Goal: Transaction & Acquisition: Purchase product/service

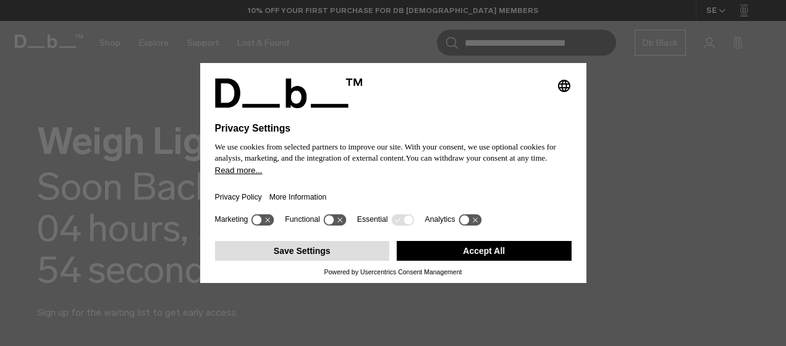
click at [352, 246] on button "Save Settings" at bounding box center [302, 251] width 175 height 20
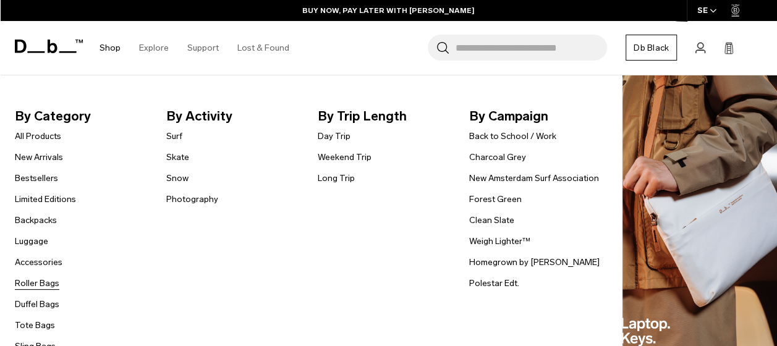
scroll to position [1442, 0]
click at [52, 135] on link "All Products" at bounding box center [38, 136] width 46 height 13
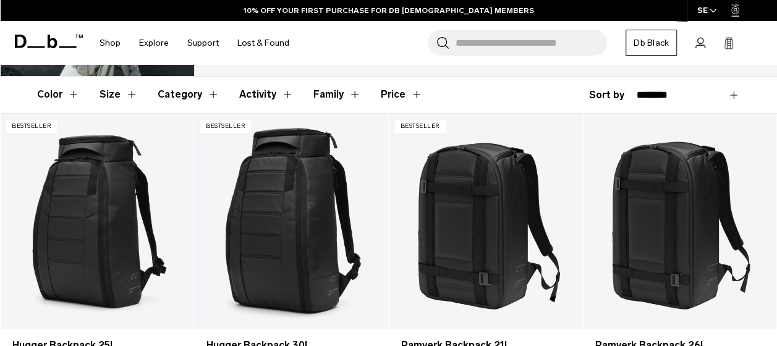
click at [208, 82] on button "Category" at bounding box center [189, 95] width 62 height 36
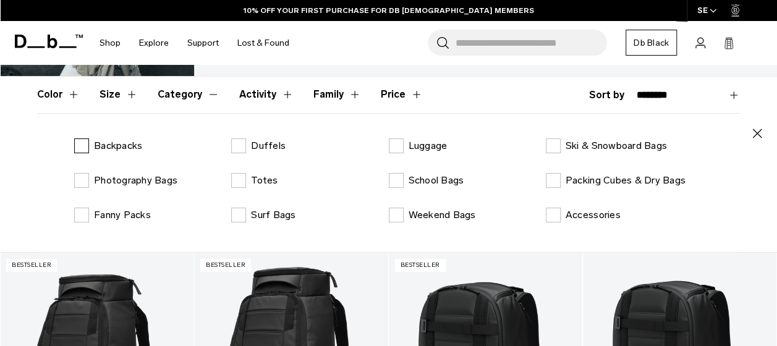
click at [125, 138] on p "Backpacks" at bounding box center [118, 145] width 48 height 15
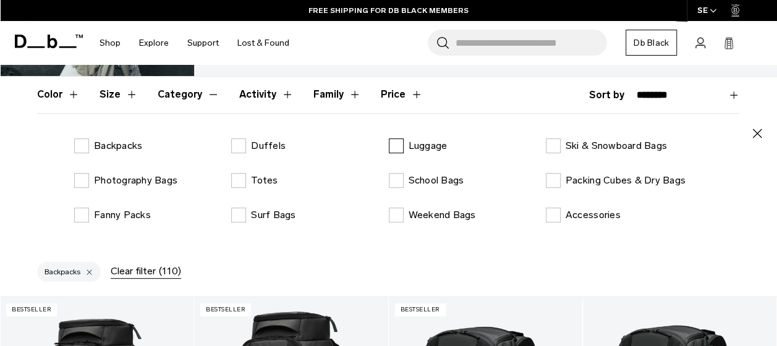
click at [398, 138] on label "Luggage" at bounding box center [418, 145] width 59 height 15
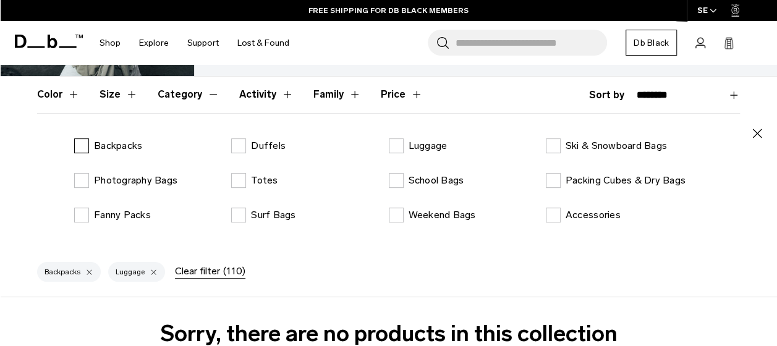
click at [83, 138] on label "Backpacks" at bounding box center [108, 145] width 68 height 15
click at [399, 138] on label "Luggage" at bounding box center [418, 145] width 59 height 15
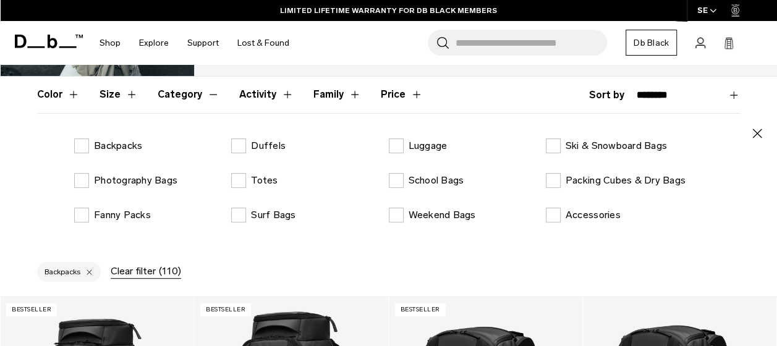
click at [755, 126] on icon "button" at bounding box center [757, 133] width 15 height 15
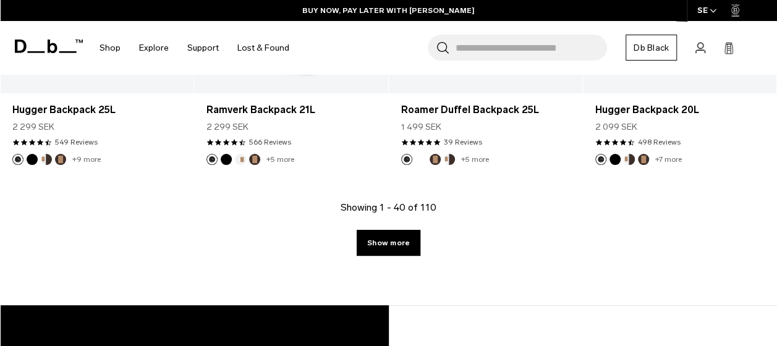
scroll to position [3251, 0]
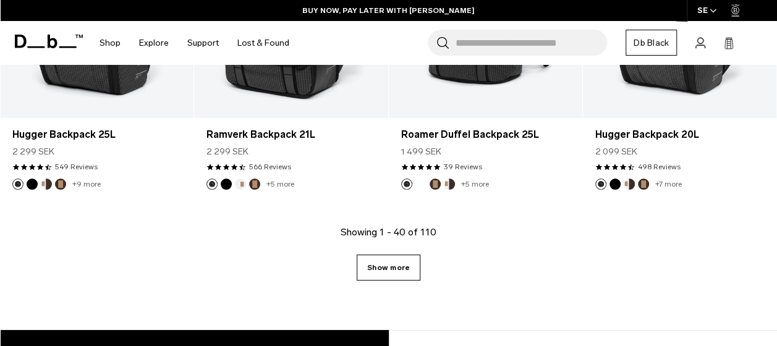
click at [408, 255] on link "Show more" at bounding box center [389, 268] width 64 height 26
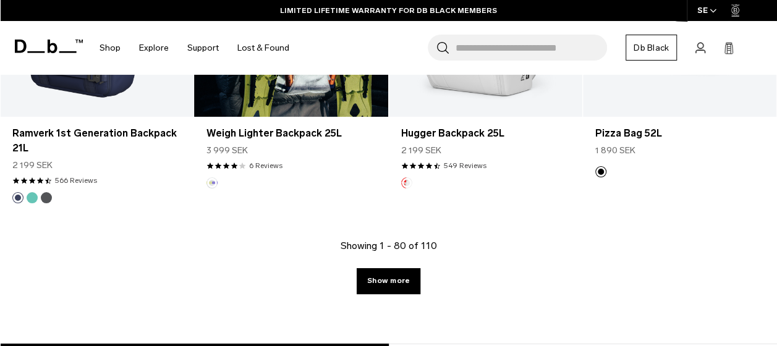
scroll to position [6394, 0]
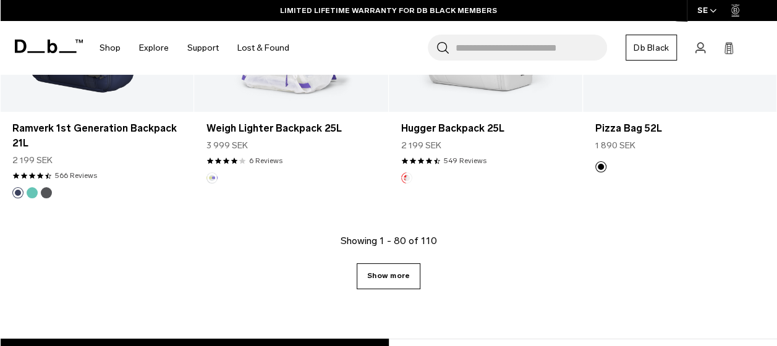
click at [371, 263] on link "Show more" at bounding box center [389, 276] width 64 height 26
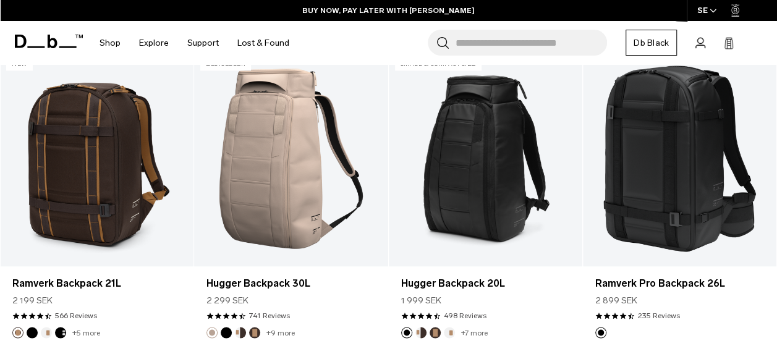
scroll to position [917, 0]
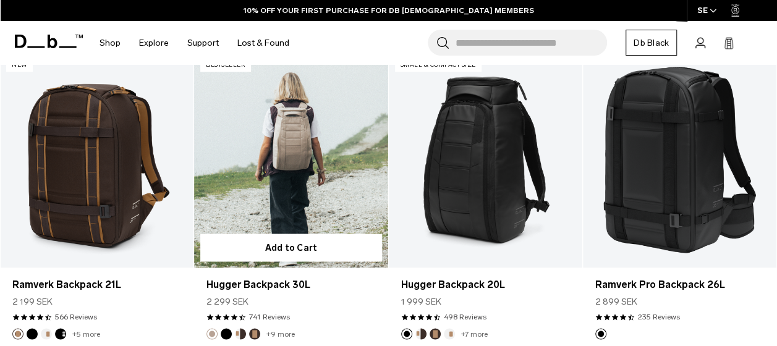
click at [286, 146] on link "Hugger Backpack 30L" at bounding box center [290, 160] width 193 height 215
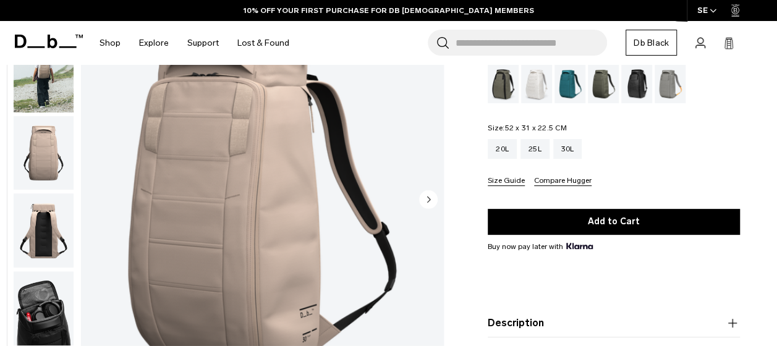
scroll to position [129, 0]
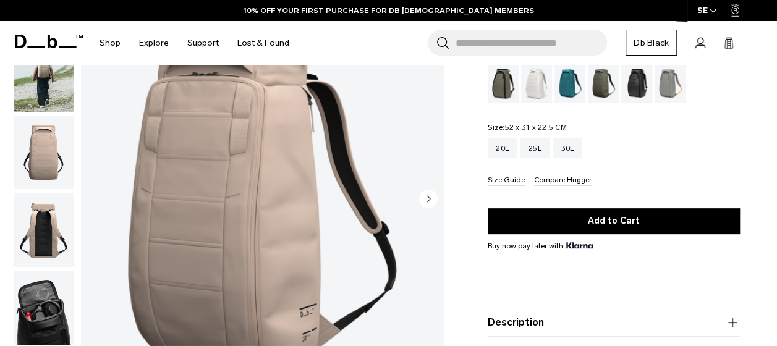
click at [431, 198] on circle "Next slide" at bounding box center [428, 199] width 19 height 19
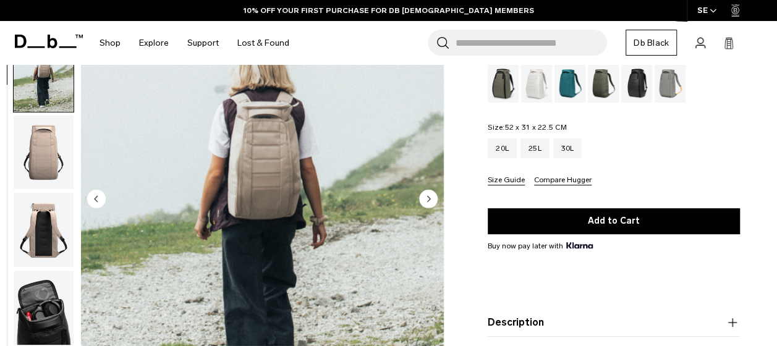
scroll to position [78, 0]
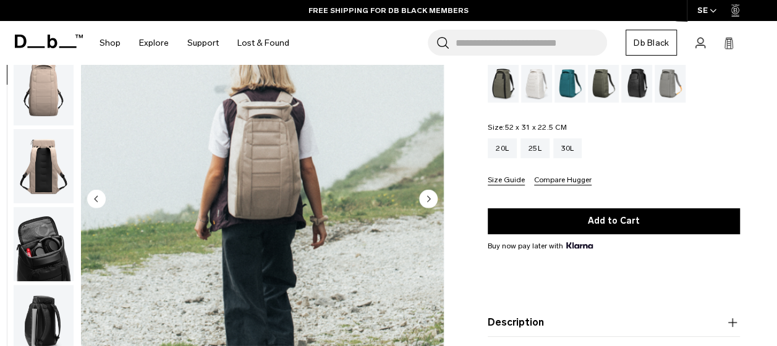
click at [431, 198] on circle "Next slide" at bounding box center [428, 199] width 19 height 19
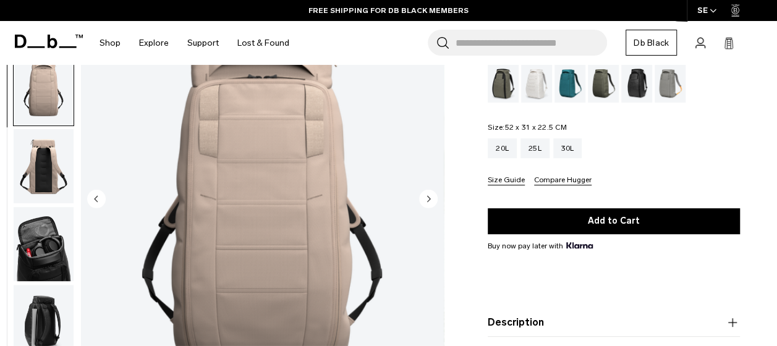
scroll to position [156, 0]
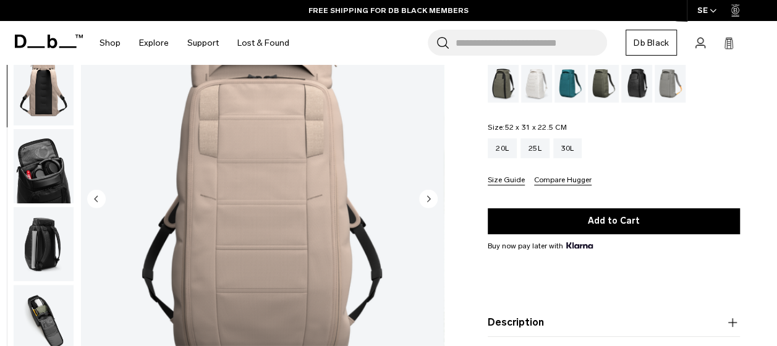
click at [431, 198] on circle "Next slide" at bounding box center [428, 199] width 19 height 19
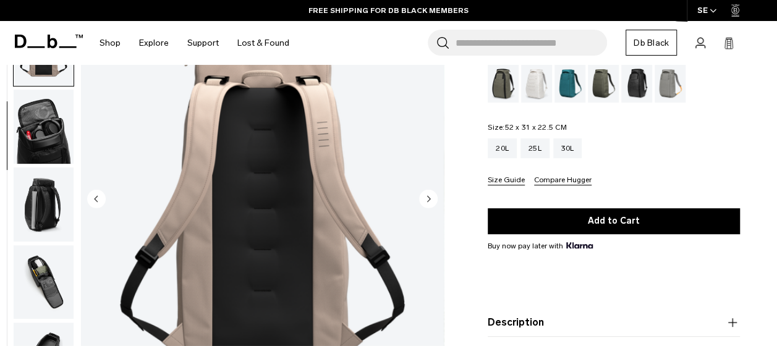
scroll to position [234, 0]
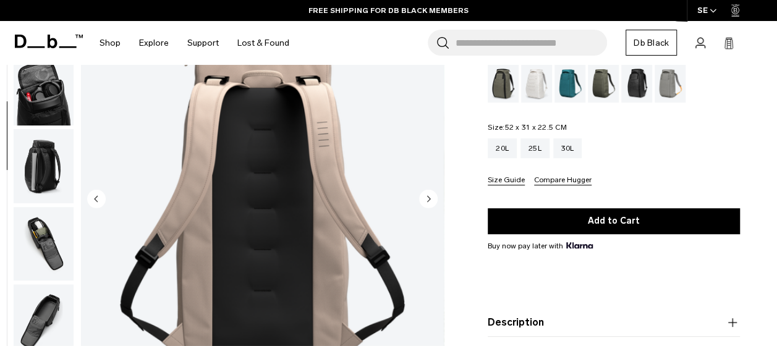
click at [431, 198] on circle "Next slide" at bounding box center [428, 199] width 19 height 19
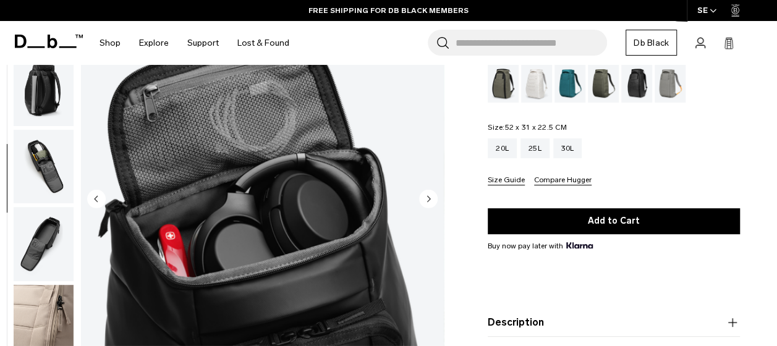
scroll to position [312, 0]
click at [429, 198] on icon "Next slide" at bounding box center [429, 199] width 3 height 6
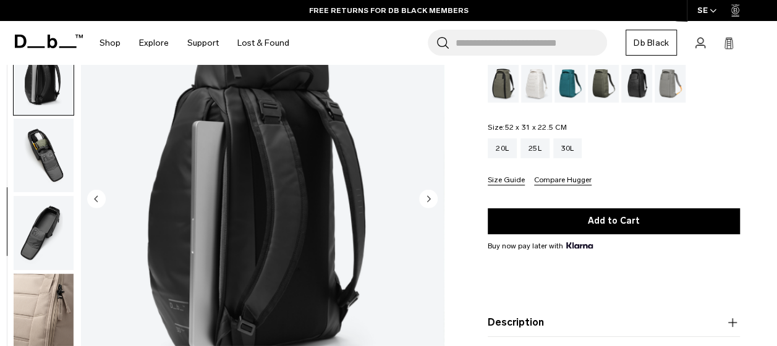
click at [429, 198] on icon "Next slide" at bounding box center [429, 199] width 3 height 6
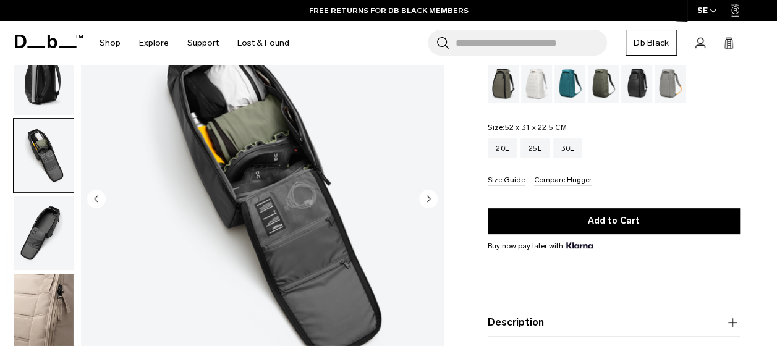
click at [429, 198] on icon "Next slide" at bounding box center [429, 199] width 3 height 6
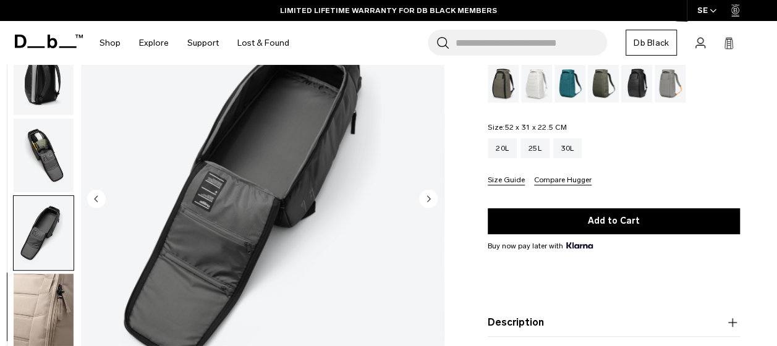
click at [429, 198] on icon "Next slide" at bounding box center [429, 199] width 3 height 6
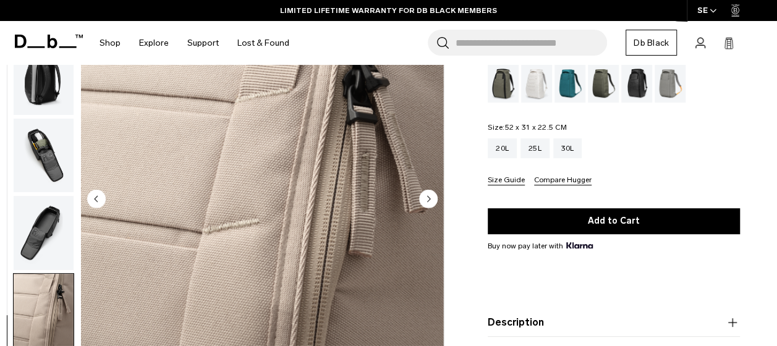
click at [37, 218] on img "button" at bounding box center [44, 234] width 60 height 74
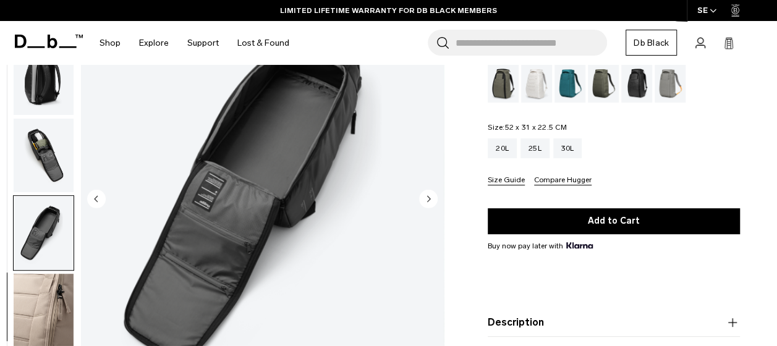
click at [44, 178] on img "button" at bounding box center [44, 156] width 60 height 74
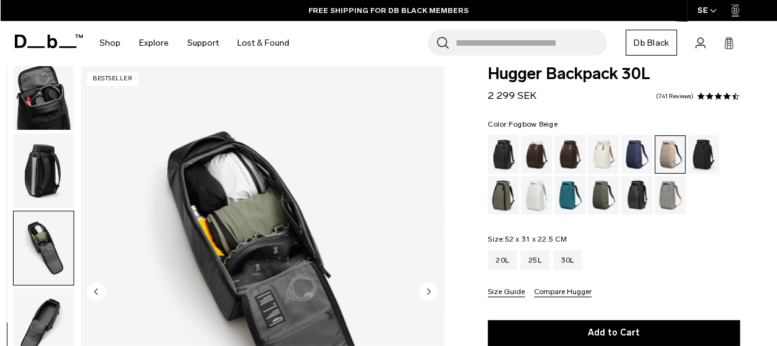
scroll to position [0, 0]
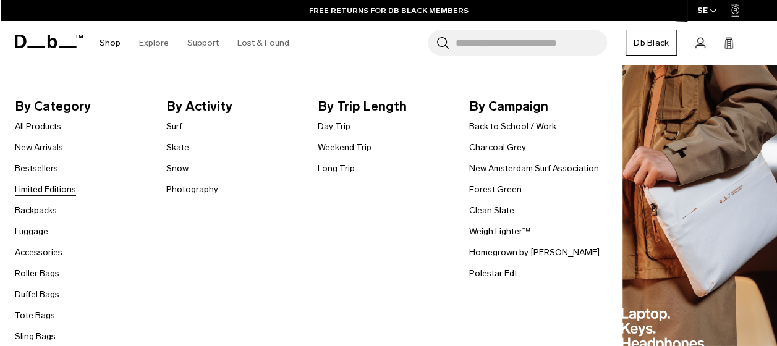
click at [52, 185] on link "Limited Editions" at bounding box center [45, 189] width 61 height 13
click at [349, 146] on link "Weekend Trip" at bounding box center [345, 147] width 54 height 13
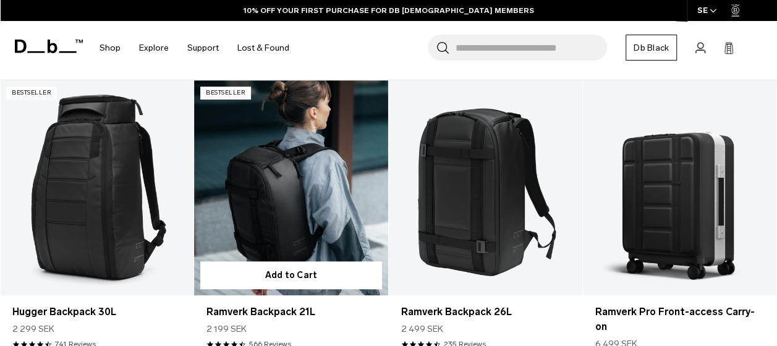
scroll to position [266, 0]
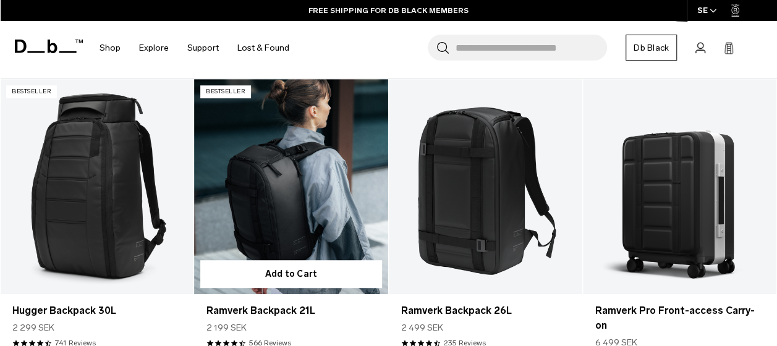
click at [250, 124] on link "Ramverk Backpack 21L" at bounding box center [290, 186] width 193 height 215
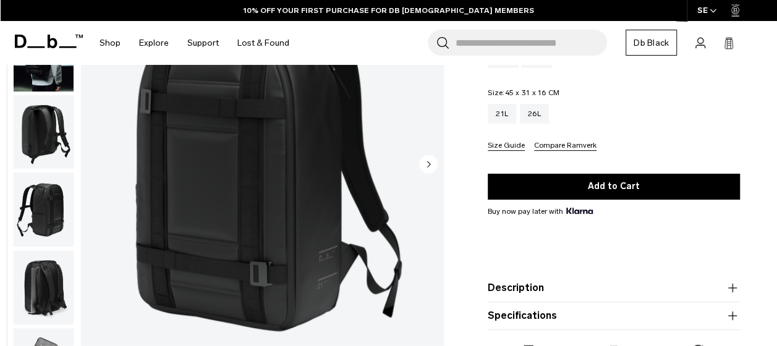
click at [428, 161] on circle "Next slide" at bounding box center [428, 164] width 19 height 19
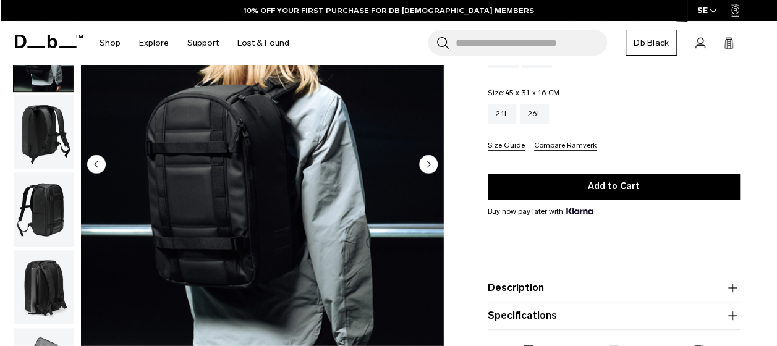
scroll to position [78, 0]
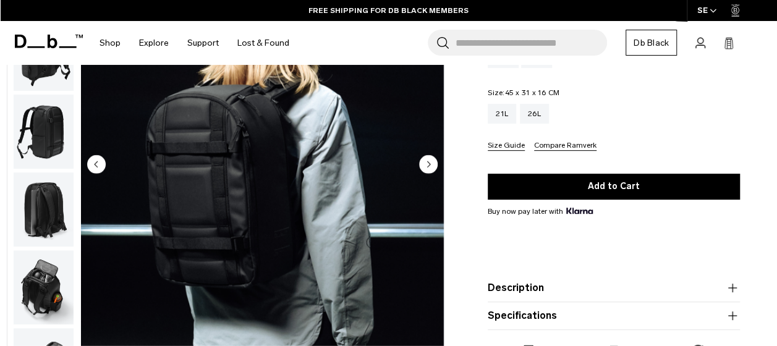
click at [38, 211] on img "button" at bounding box center [44, 209] width 60 height 74
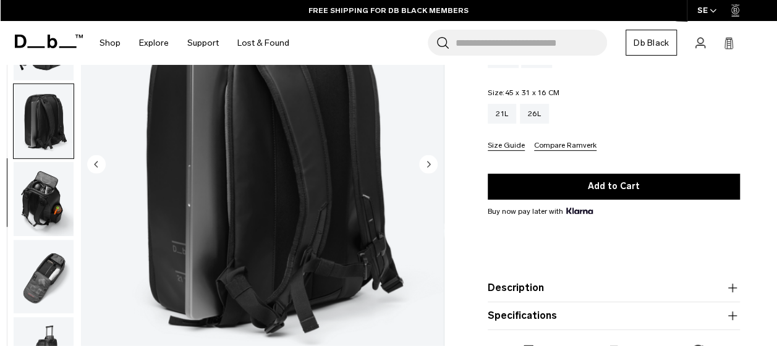
scroll to position [167, 0]
click at [46, 206] on img "button" at bounding box center [44, 199] width 60 height 74
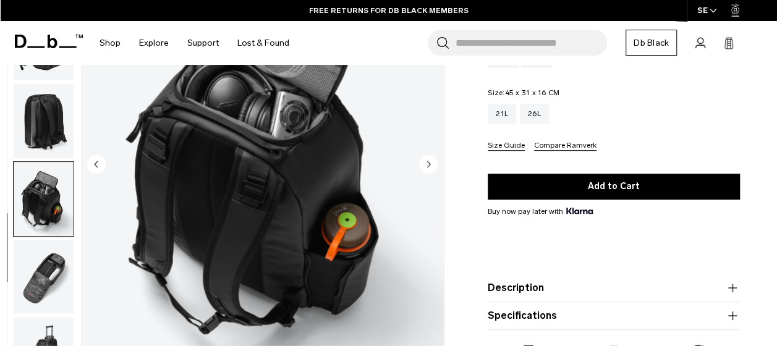
click at [45, 272] on img "button" at bounding box center [44, 277] width 60 height 74
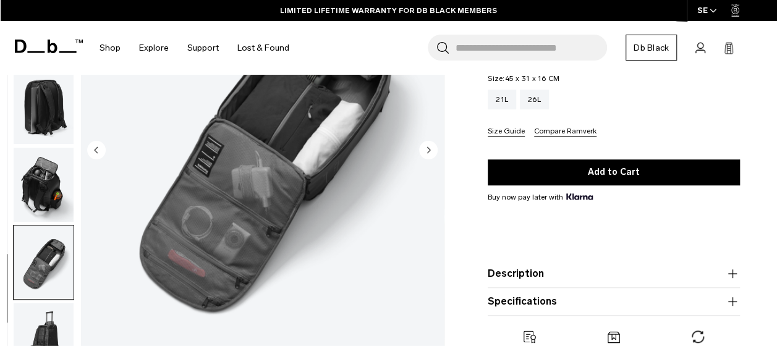
scroll to position [246, 0]
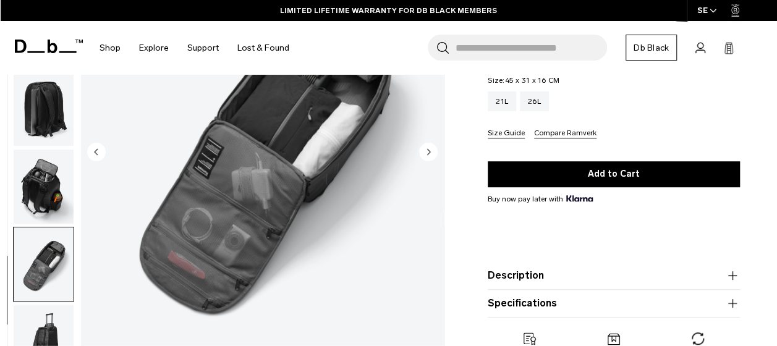
click at [499, 132] on button "Size Guide" at bounding box center [506, 133] width 37 height 9
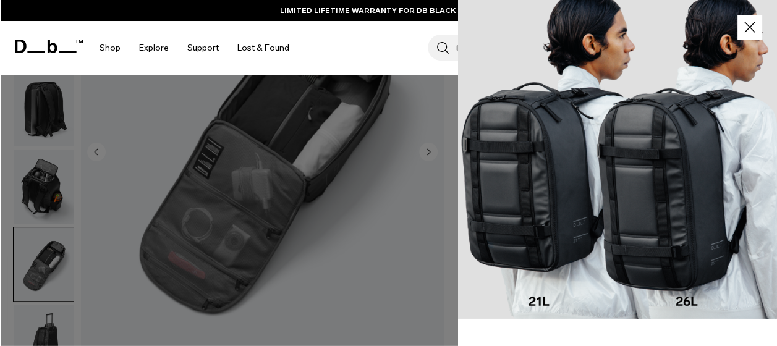
click at [741, 23] on icon "button" at bounding box center [750, 28] width 18 height 18
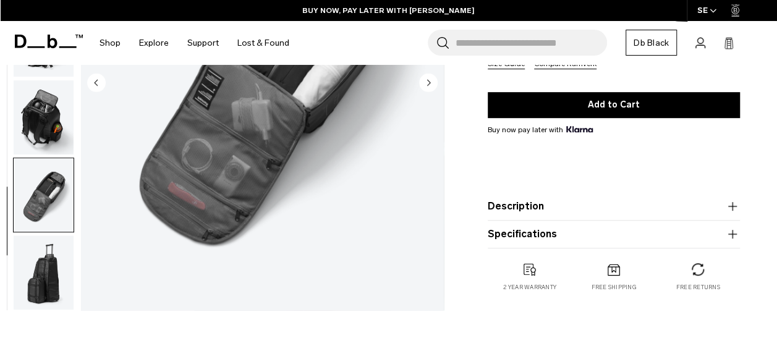
scroll to position [313, 0]
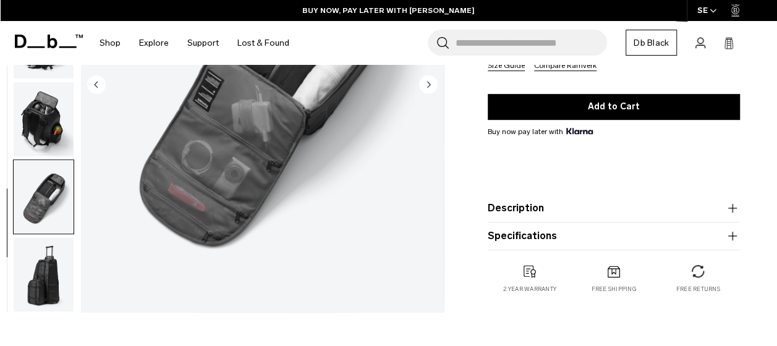
click at [728, 206] on icon "button" at bounding box center [732, 208] width 15 height 15
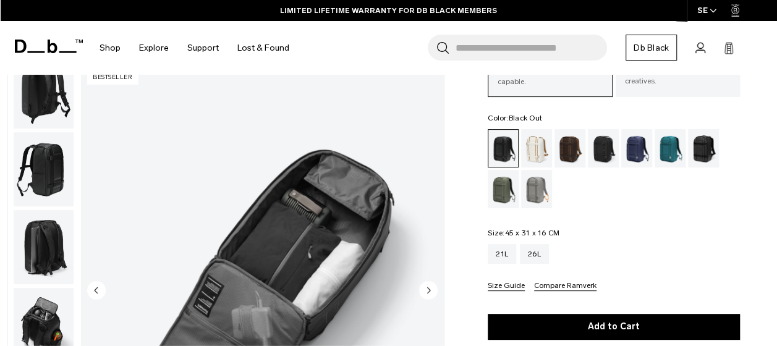
scroll to position [93, 0]
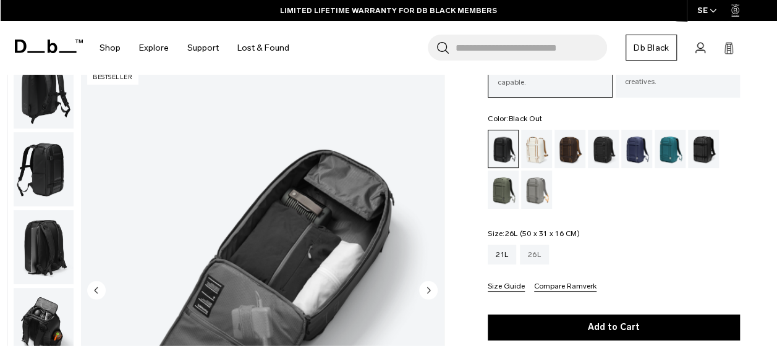
click at [529, 249] on div "26L" at bounding box center [534, 255] width 29 height 20
